Goal: Book appointment/travel/reservation

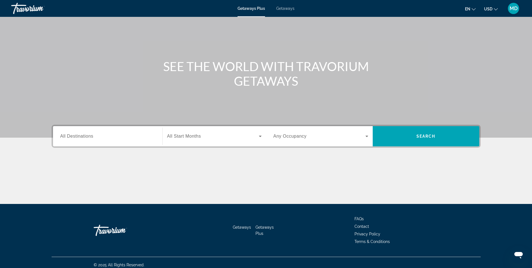
scroll to position [36, 0]
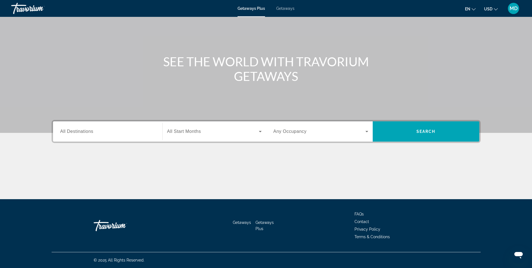
click at [78, 132] on span "All Destinations" at bounding box center [76, 131] width 33 height 5
click at [78, 132] on input "Destination All Destinations" at bounding box center [107, 131] width 95 height 7
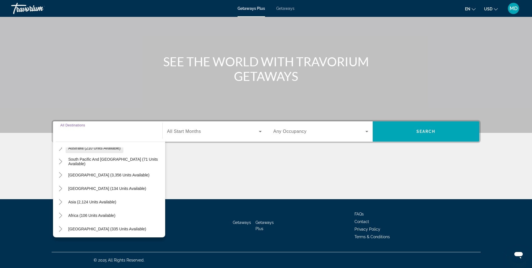
scroll to position [91, 0]
click at [86, 213] on span "Africa (106 units available)" at bounding box center [91, 214] width 47 height 4
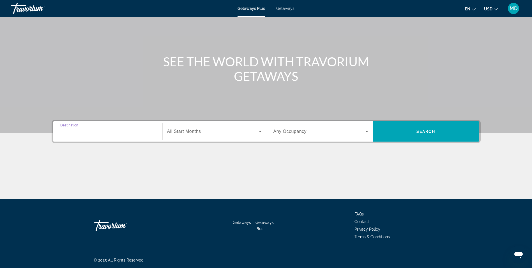
type input "**********"
click at [193, 132] on span "All Start Months" at bounding box center [184, 131] width 34 height 5
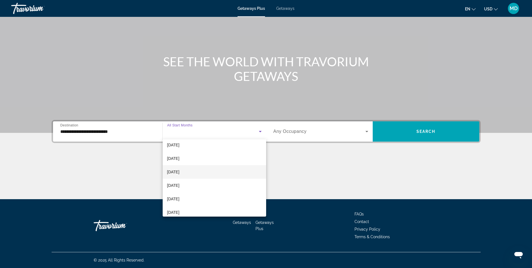
scroll to position [56, 0]
click at [178, 185] on span "[DATE]" at bounding box center [173, 186] width 12 height 7
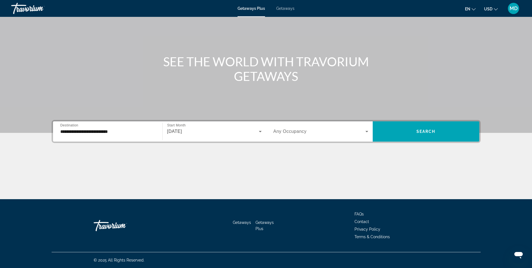
click at [305, 132] on span "Any Occupancy" at bounding box center [290, 131] width 33 height 5
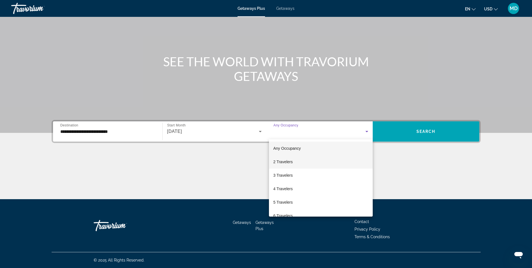
click at [291, 160] on span "2 Travelers" at bounding box center [283, 161] width 19 height 7
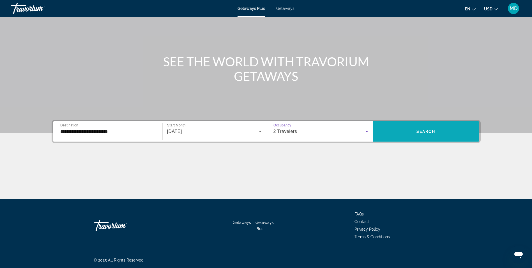
click at [425, 131] on span "Search" at bounding box center [426, 131] width 19 height 4
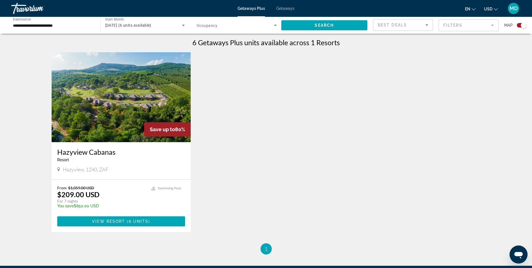
scroll to position [196, 0]
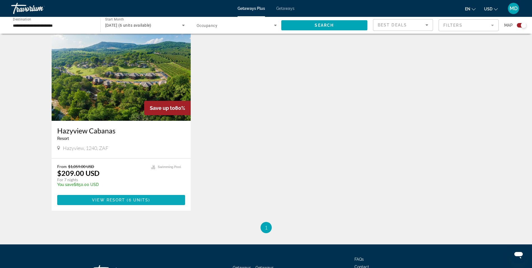
click at [124, 199] on span "View Resort" at bounding box center [108, 200] width 33 height 4
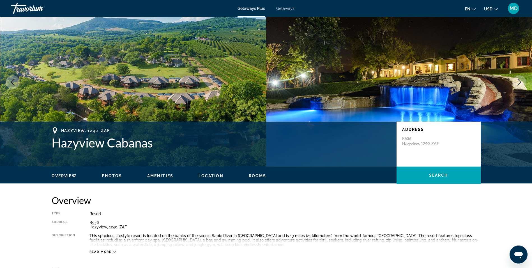
scroll to position [84, 0]
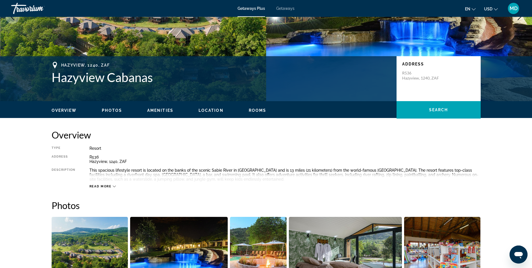
click at [113, 185] on icon "Main content" at bounding box center [114, 186] width 3 height 3
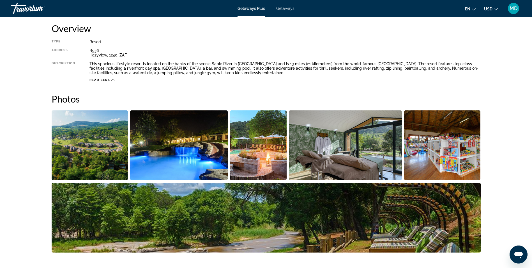
scroll to position [43, 0]
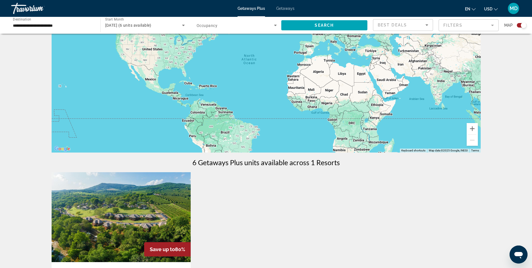
scroll to position [28, 0]
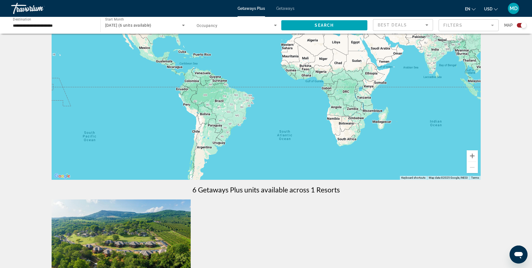
drag, startPoint x: 402, startPoint y: 152, endPoint x: 396, endPoint y: 92, distance: 59.8
click at [396, 92] on div "Main content" at bounding box center [266, 95] width 429 height 168
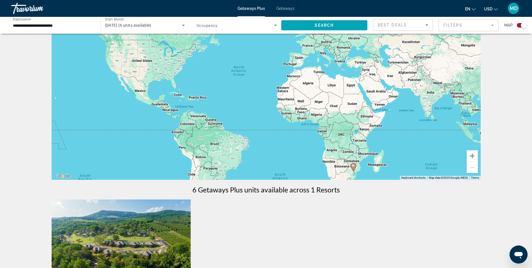
drag, startPoint x: 138, startPoint y: 115, endPoint x: 137, endPoint y: 155, distance: 40.2
click at [136, 156] on div "To activate drag with keyboard, press Alt + Enter. Once in keyboard drag state,…" at bounding box center [266, 95] width 429 height 168
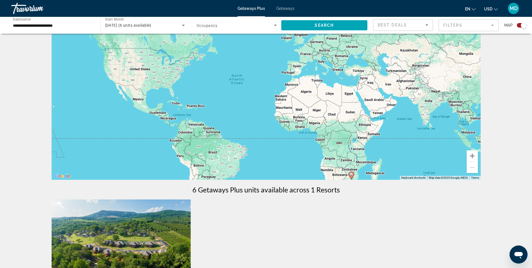
drag, startPoint x: 135, startPoint y: 118, endPoint x: 126, endPoint y: 131, distance: 15.1
click at [126, 131] on div "To activate drag with keyboard, press Alt + Enter. Once in keyboard drag state,…" at bounding box center [266, 95] width 429 height 168
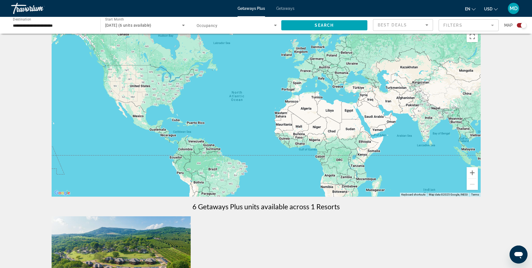
scroll to position [0, 0]
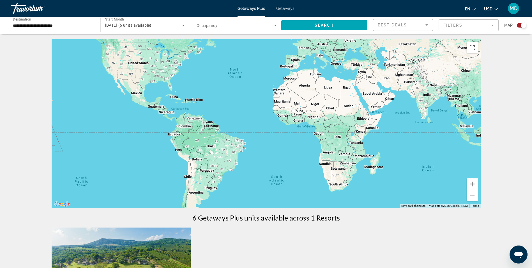
drag, startPoint x: 363, startPoint y: 153, endPoint x: 362, endPoint y: 118, distance: 35.1
click at [362, 118] on div "Main content" at bounding box center [266, 123] width 429 height 168
